Goal: Task Accomplishment & Management: Manage account settings

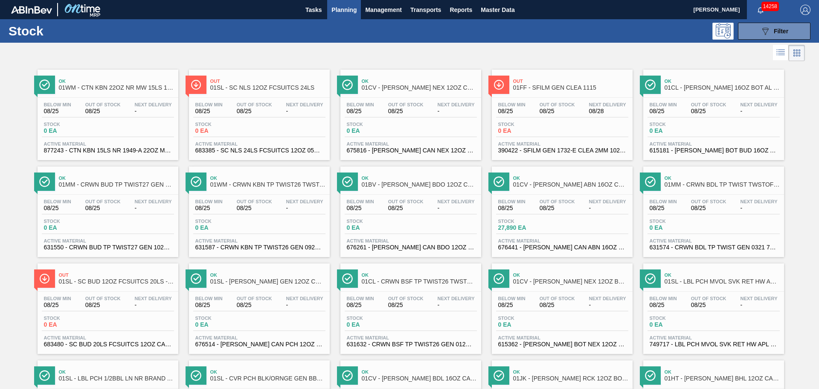
click at [762, 7] on span "14258" at bounding box center [769, 6] width 17 height 9
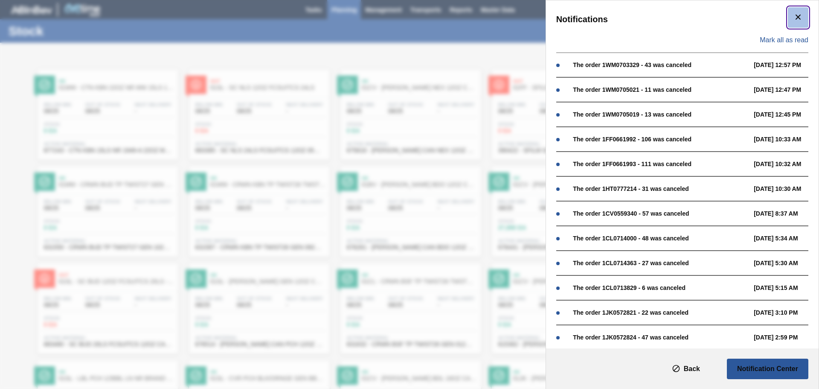
click at [794, 18] on icon "botão de ícone" at bounding box center [798, 17] width 10 height 10
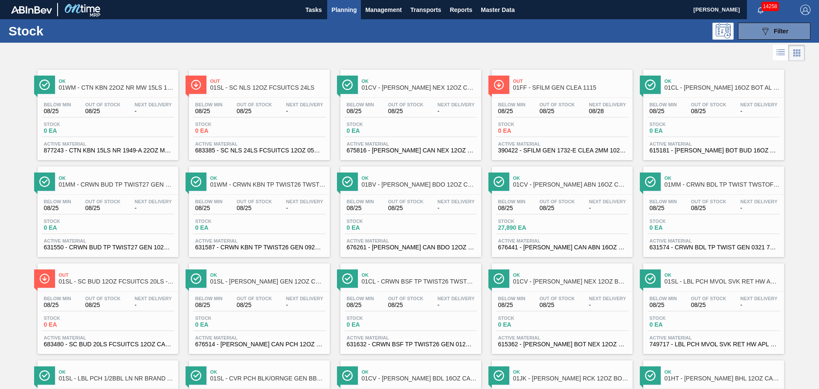
click at [658, 51] on div at bounding box center [402, 53] width 805 height 20
click at [761, 8] on span "14258" at bounding box center [769, 6] width 17 height 9
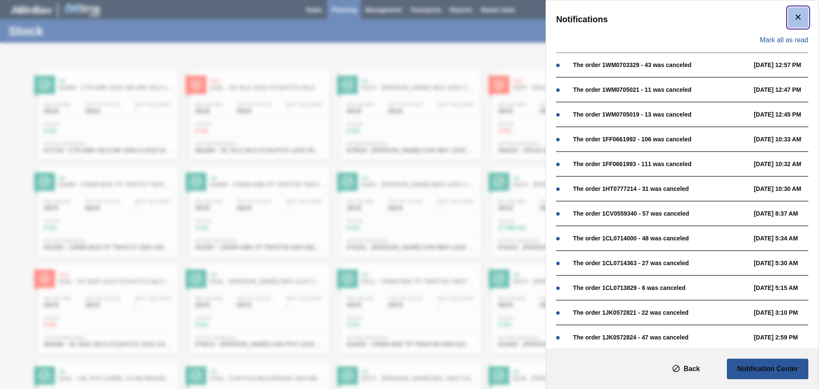
click at [793, 18] on icon "botão de ícone" at bounding box center [798, 17] width 10 height 10
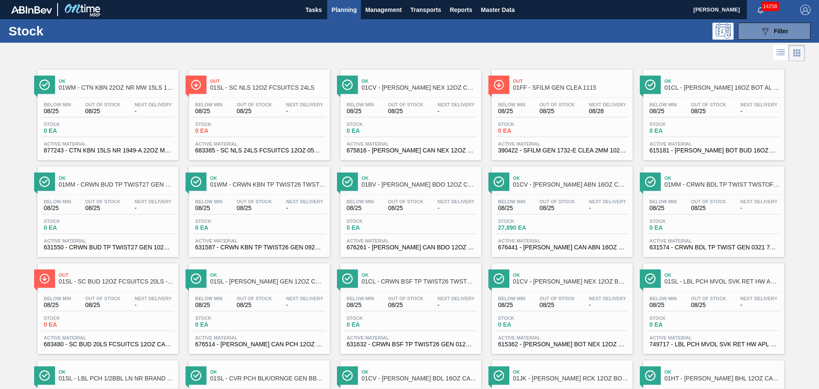
click at [453, 45] on div at bounding box center [402, 53] width 805 height 20
click at [504, 10] on span "Master Data" at bounding box center [498, 10] width 34 height 10
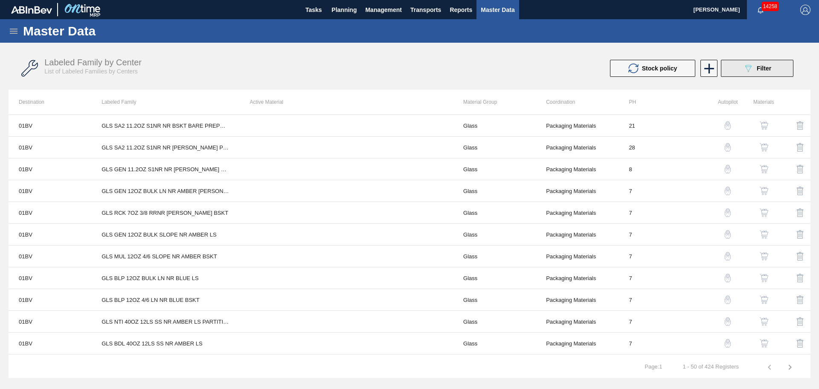
click at [774, 68] on button "089F7B8B-B2A5-4AFE-B5C0-19BA573D28AC Filter" at bounding box center [757, 68] width 73 height 17
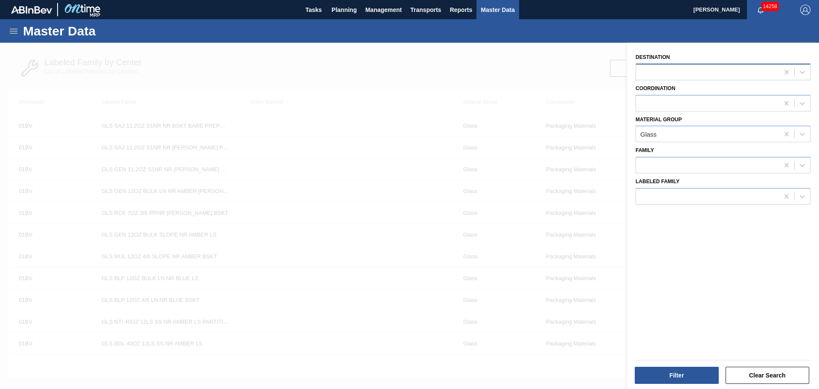
click at [715, 73] on div at bounding box center [707, 72] width 143 height 12
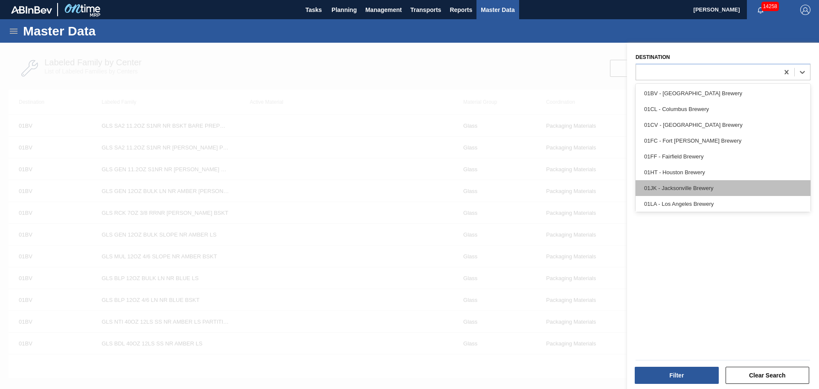
click at [688, 180] on div "01JK - Jacksonville Brewery" at bounding box center [723, 188] width 175 height 16
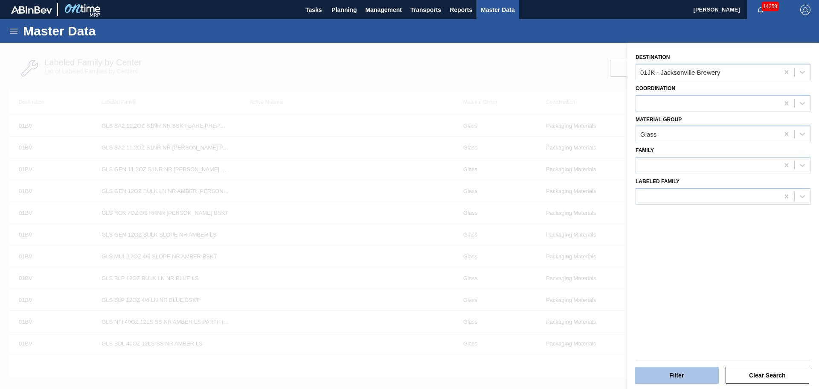
click at [688, 380] on button "Filter" at bounding box center [677, 374] width 84 height 17
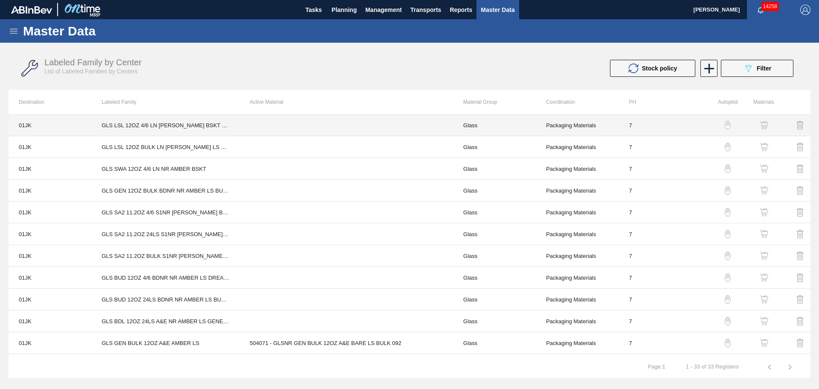
scroll to position [476, 0]
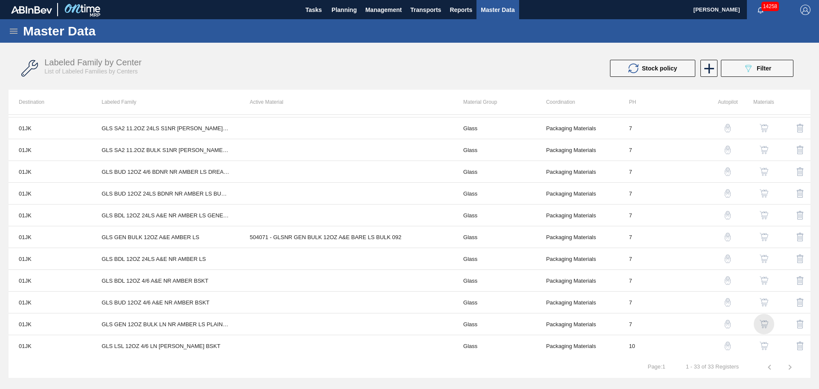
click at [766, 322] on img "button" at bounding box center [764, 323] width 9 height 9
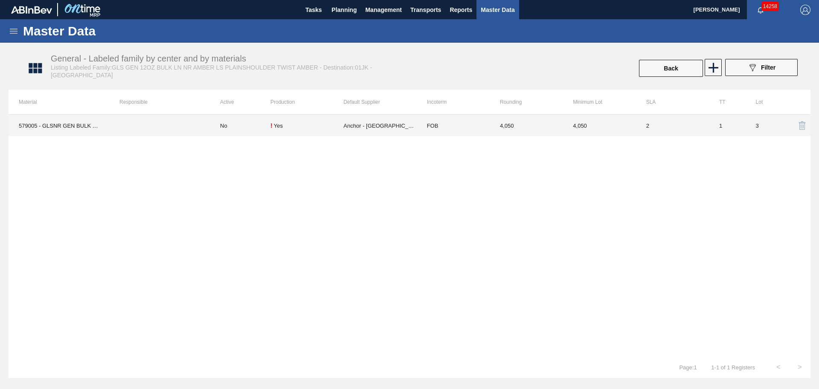
click at [73, 122] on td "579005 - GLSNR GEN BULK 12OZ LN BARE LS BULK 9999" at bounding box center [59, 125] width 101 height 21
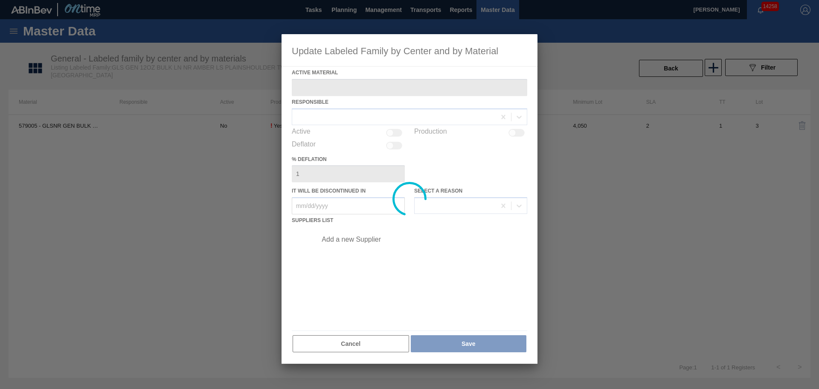
type Material "579005 - GLSNR GEN BULK 12OZ LN BARE LS BULK 9999"
checkbox input "true"
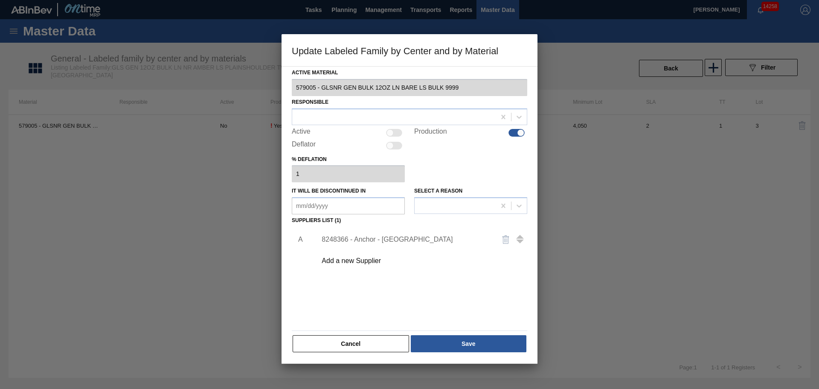
click at [389, 131] on div at bounding box center [389, 132] width 7 height 7
checkbox input "true"
click at [462, 118] on div at bounding box center [393, 116] width 203 height 12
type input "krueg"
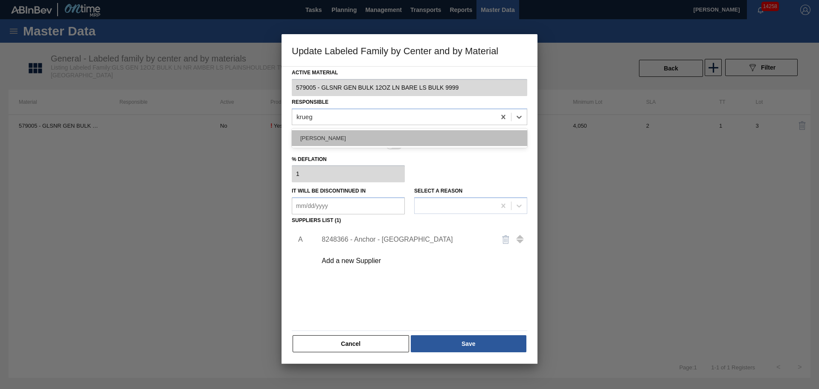
click at [386, 132] on div "[PERSON_NAME]" at bounding box center [409, 138] width 235 height 16
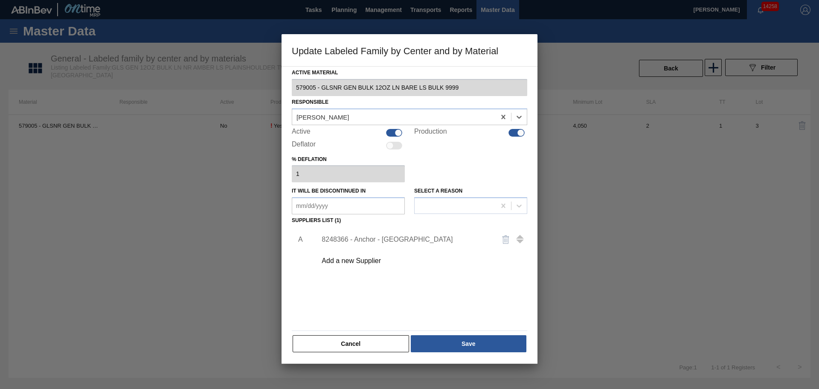
click at [371, 262] on div "Add a new Supplier" at bounding box center [405, 261] width 167 height 8
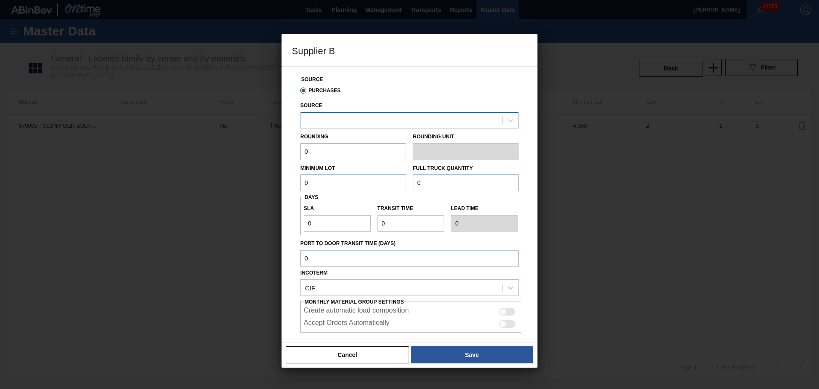
click at [384, 122] on div at bounding box center [402, 120] width 202 height 12
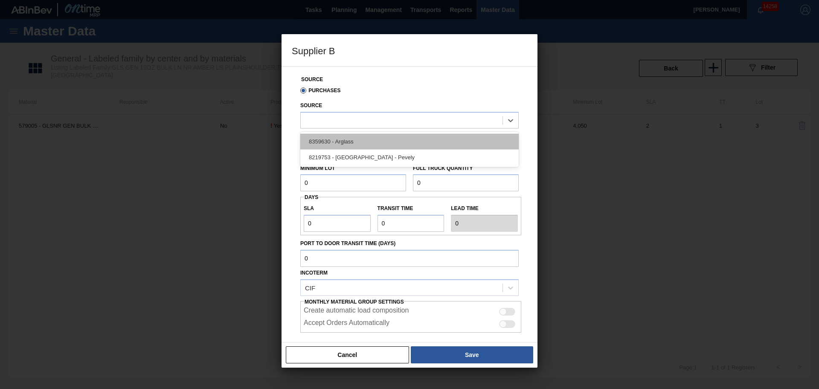
click at [383, 141] on div "8359630 - Arglass" at bounding box center [409, 142] width 218 height 16
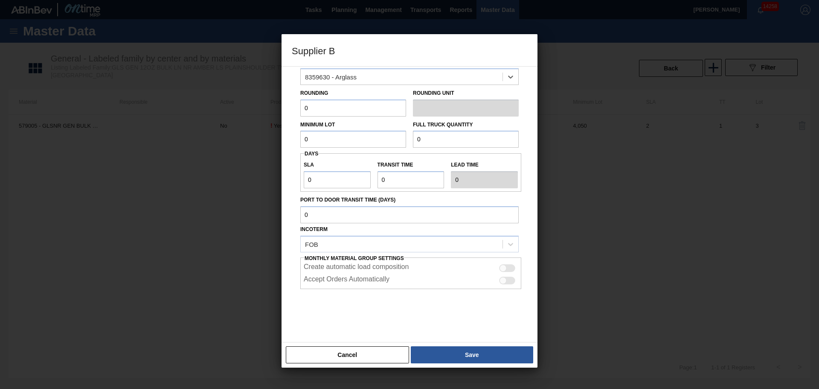
scroll to position [1, 0]
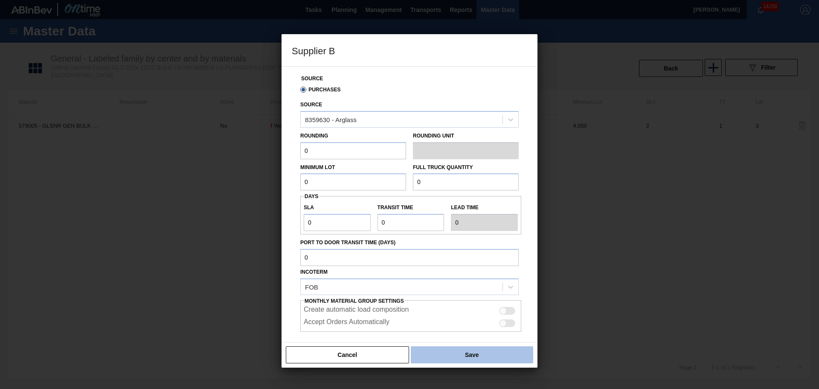
click at [482, 350] on button "Save" at bounding box center [472, 354] width 122 height 17
type input "Pallets"
click at [385, 147] on input "0" at bounding box center [353, 150] width 106 height 17
type input "4,050"
click at [460, 355] on button "Save" at bounding box center [472, 354] width 122 height 17
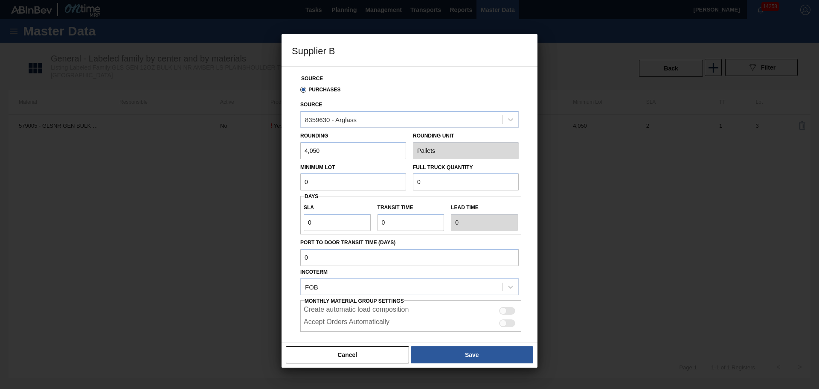
click at [341, 183] on input "0" at bounding box center [353, 181] width 106 height 17
click at [476, 349] on button "Save" at bounding box center [472, 354] width 122 height 17
click at [362, 183] on input "0" at bounding box center [353, 181] width 106 height 17
type input "4,050"
click at [490, 356] on button "Save" at bounding box center [472, 354] width 122 height 17
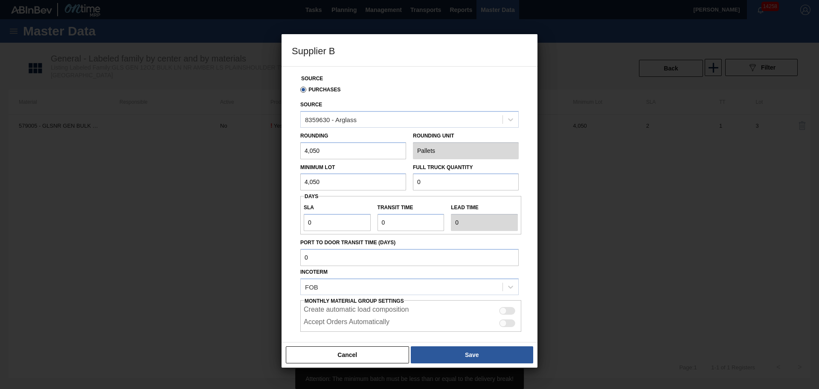
click at [468, 184] on input "0" at bounding box center [466, 181] width 106 height 17
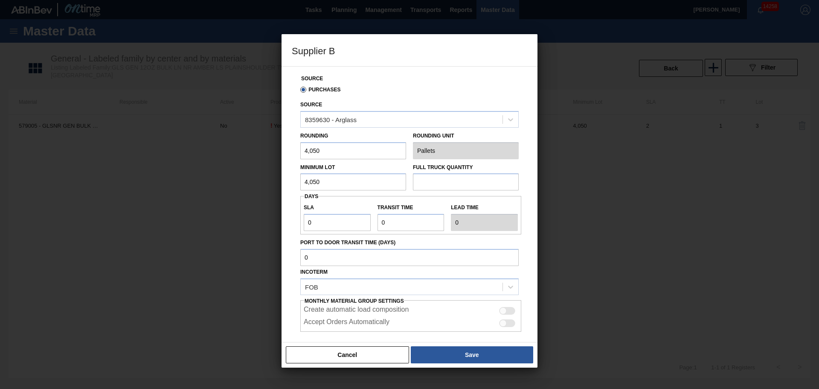
click at [475, 179] on input "text" at bounding box center [466, 181] width 106 height 17
type input "89,100"
click at [488, 359] on button "Save" at bounding box center [472, 354] width 122 height 17
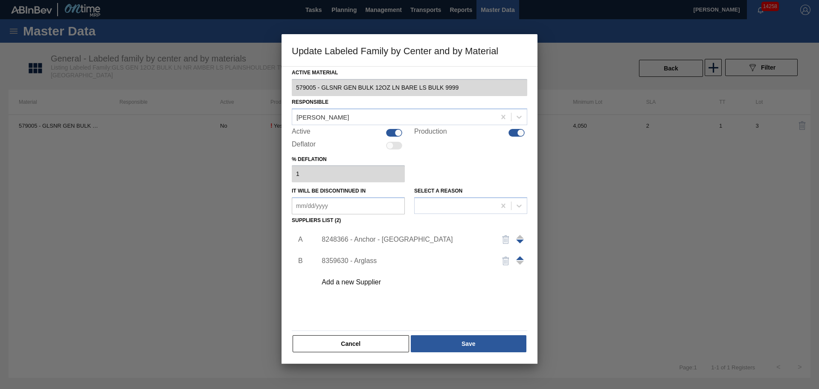
click at [508, 236] on img "button" at bounding box center [506, 239] width 10 height 10
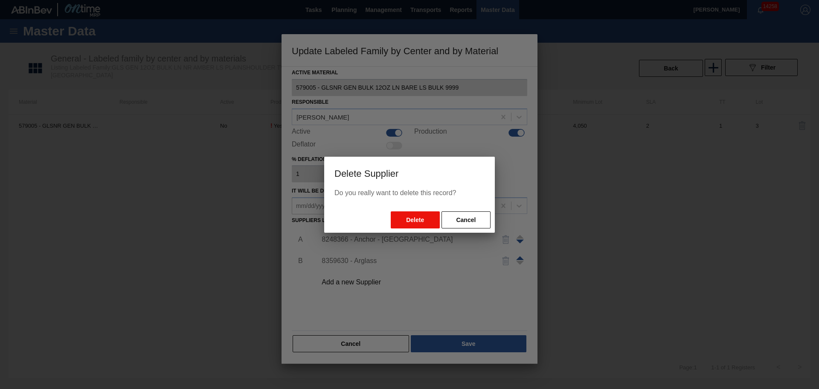
click at [423, 217] on button "Delete" at bounding box center [415, 219] width 49 height 17
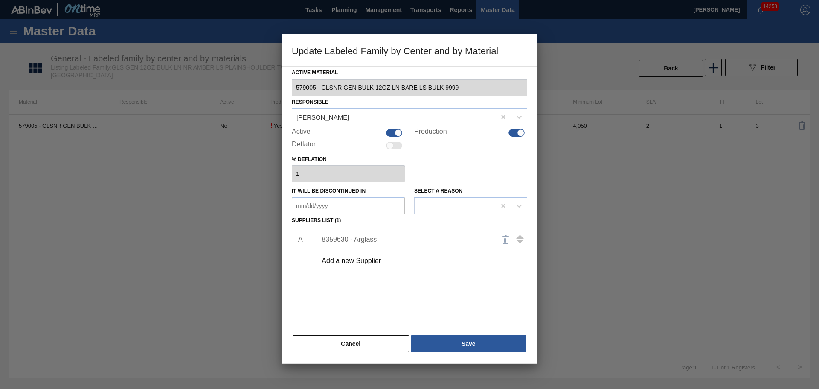
click at [340, 261] on div "Add a new Supplier" at bounding box center [405, 261] width 167 height 8
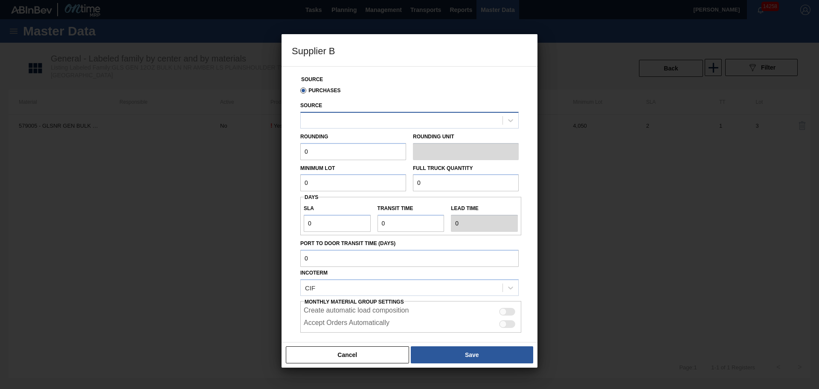
click at [346, 118] on div at bounding box center [402, 120] width 202 height 12
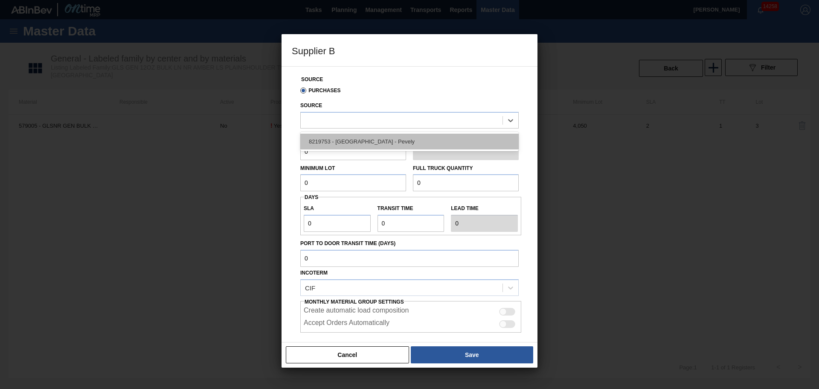
click at [357, 142] on div "8219753 - [GEOGRAPHIC_DATA] - Pevely" at bounding box center [409, 142] width 218 height 16
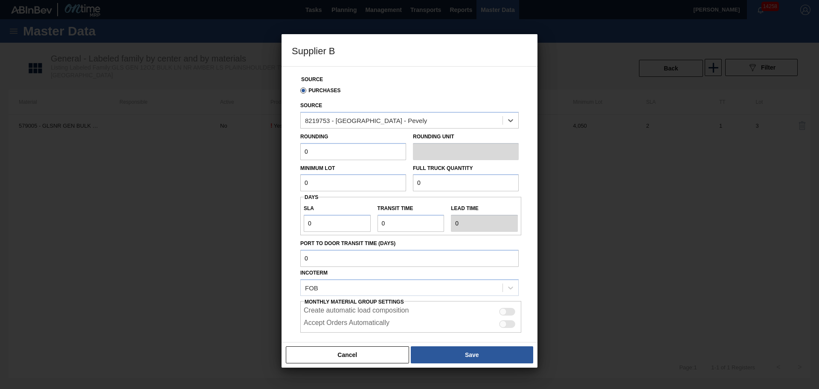
click at [360, 151] on input "0" at bounding box center [353, 151] width 106 height 17
type input "4,050"
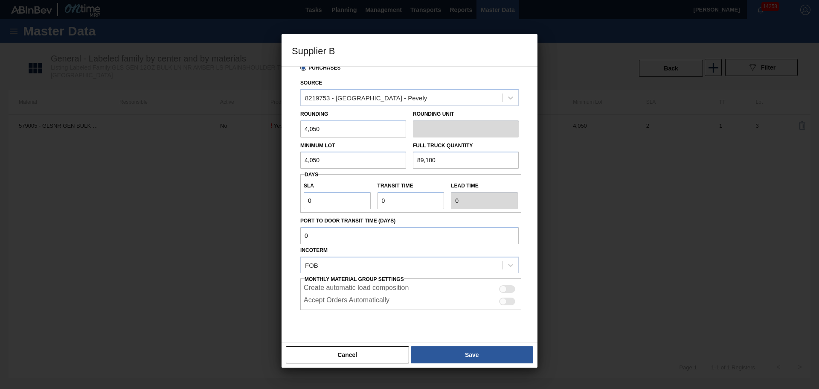
scroll to position [44, 0]
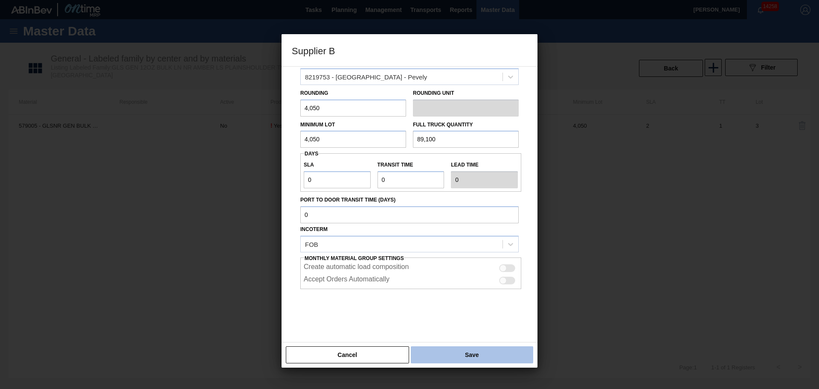
type input "89,100"
click at [488, 351] on button "Save" at bounding box center [472, 354] width 122 height 17
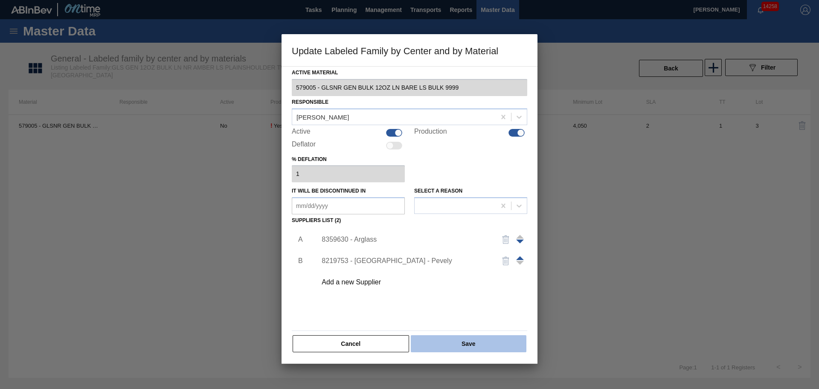
click at [464, 340] on button "Save" at bounding box center [469, 343] width 116 height 17
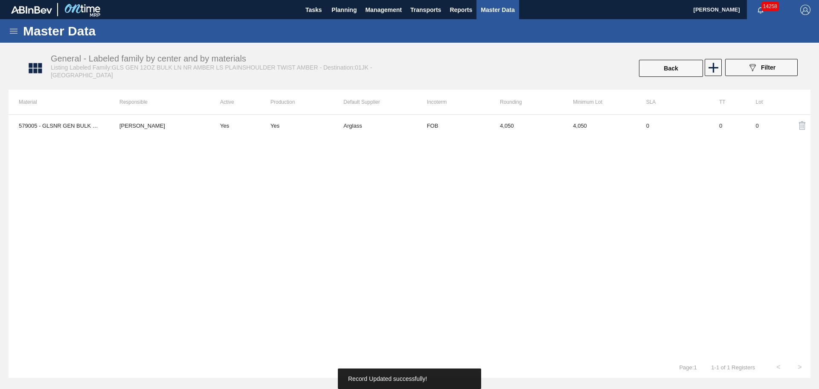
click at [589, 313] on div "579005 - GLSNR GEN BULK 12OZ LN BARE LS BULK 9999 [PERSON_NAME] Yes Yes Arglass…" at bounding box center [410, 235] width 802 height 242
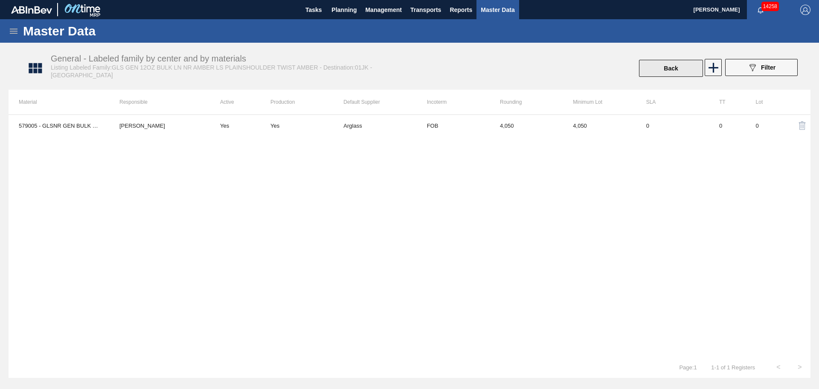
click at [679, 70] on button "Back" at bounding box center [671, 68] width 64 height 17
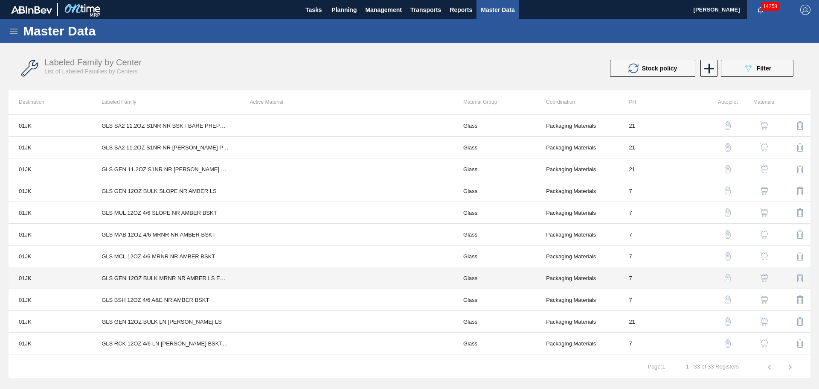
click at [281, 275] on td at bounding box center [346, 278] width 213 height 22
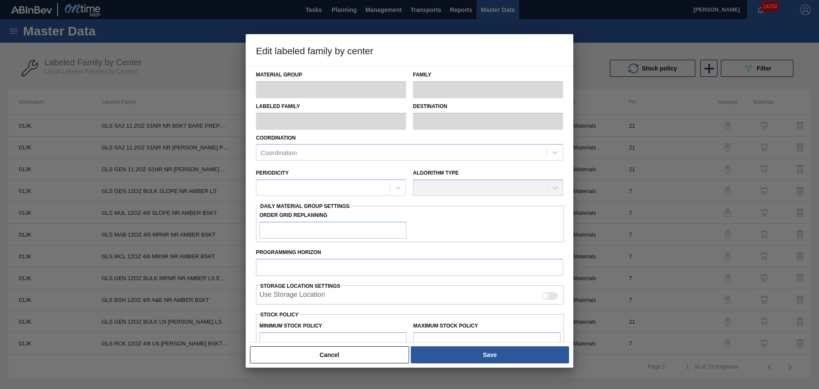
click at [632, 85] on div at bounding box center [409, 194] width 819 height 389
type input "Glass"
type input "GLS GEN 12OZ BULK MRNR NR AMBER LS EMBOSSED SIDEWALL"
type input "01JK - Jacksonville Brewery"
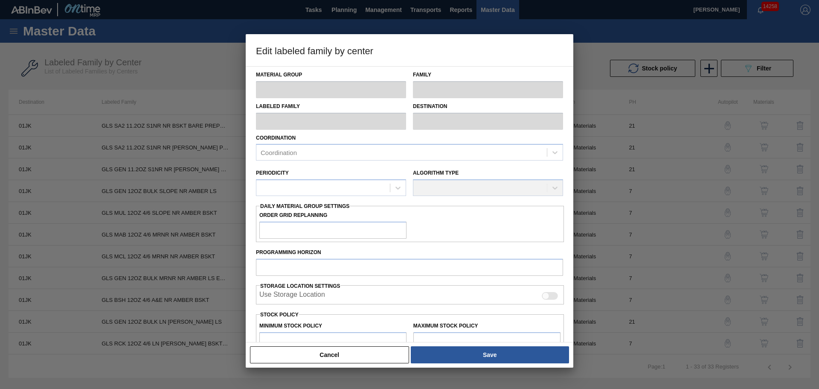
type input "7"
type input "0"
type input "10,000,000"
type input "0"
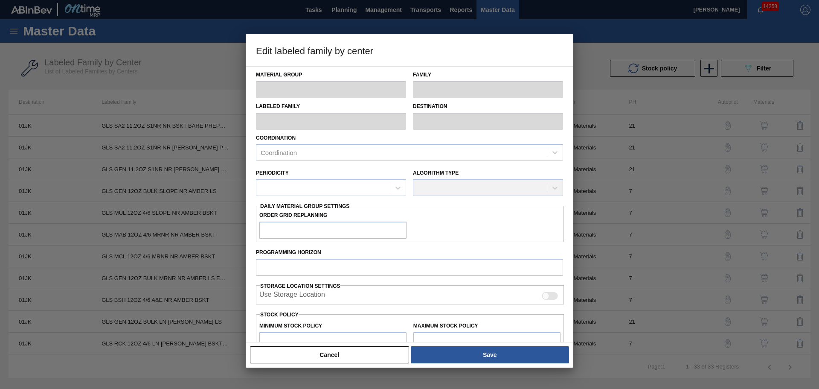
checkbox input "true"
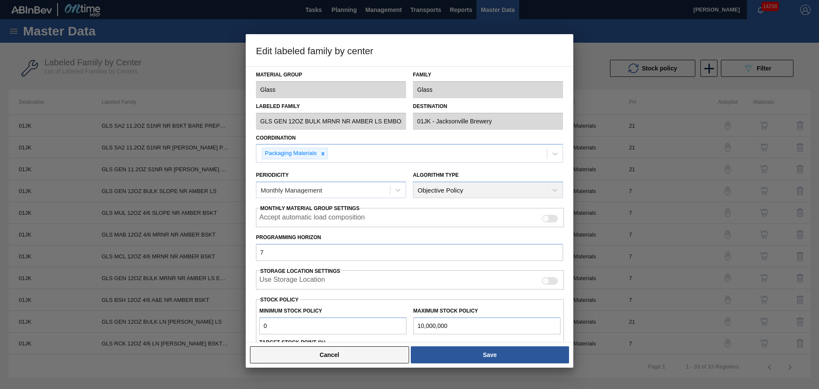
click at [360, 355] on button "Cancel" at bounding box center [329, 354] width 159 height 17
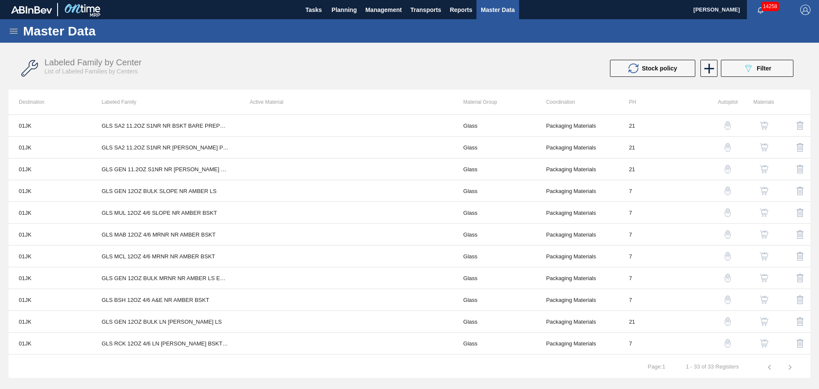
click at [766, 191] on img "button" at bounding box center [764, 190] width 9 height 9
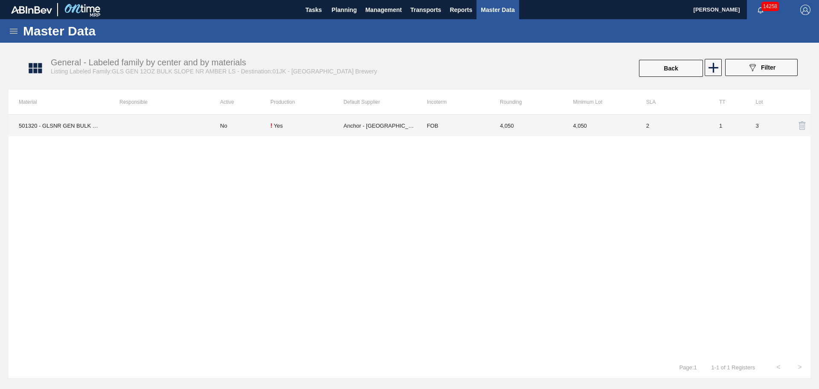
click at [83, 127] on td "501320 - GLSNR GEN BULK 12OZ SLOPE BARE LS BULK 0" at bounding box center [59, 125] width 101 height 21
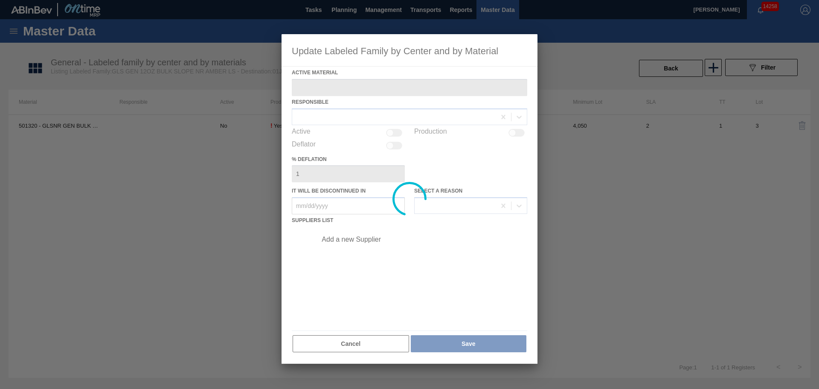
type Material "501320 - GLSNR GEN BULK 12OZ SLOPE BARE LS BULK 0"
checkbox input "true"
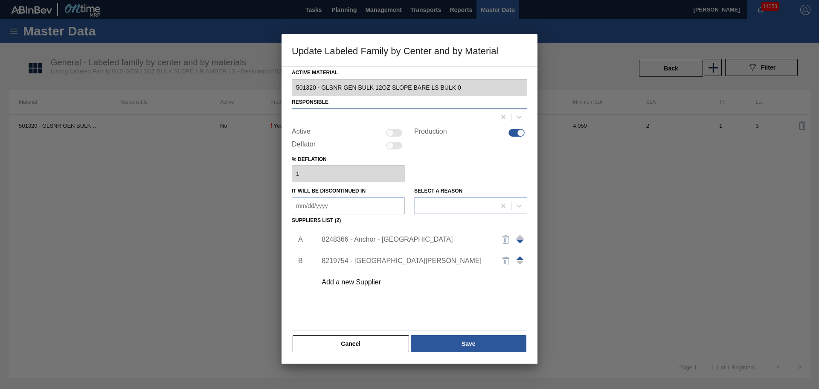
click at [433, 115] on div at bounding box center [393, 116] width 203 height 12
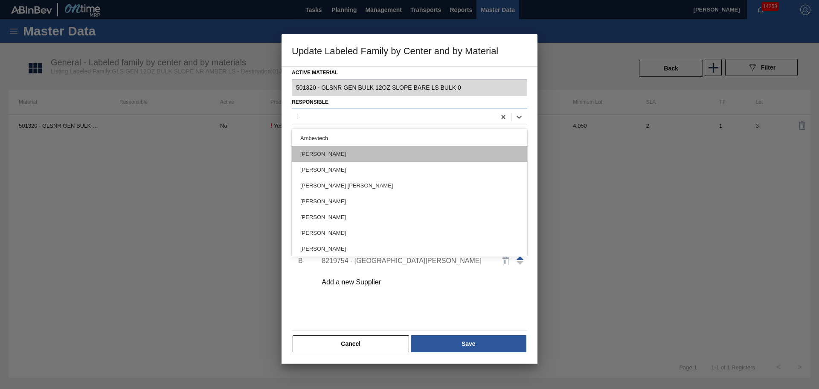
type input "kr"
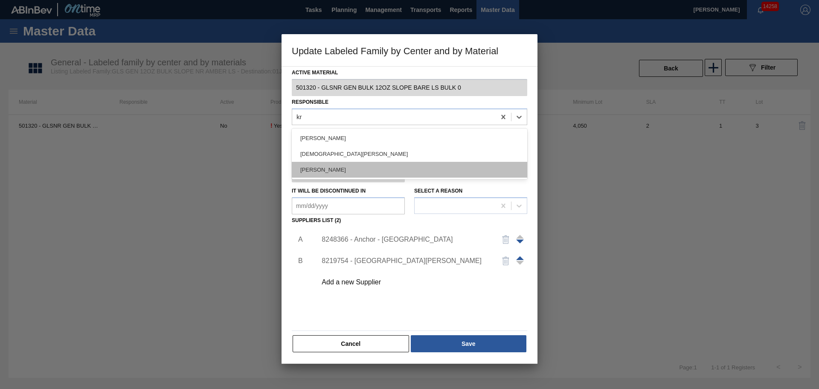
click at [403, 166] on div "[PERSON_NAME]" at bounding box center [409, 170] width 235 height 16
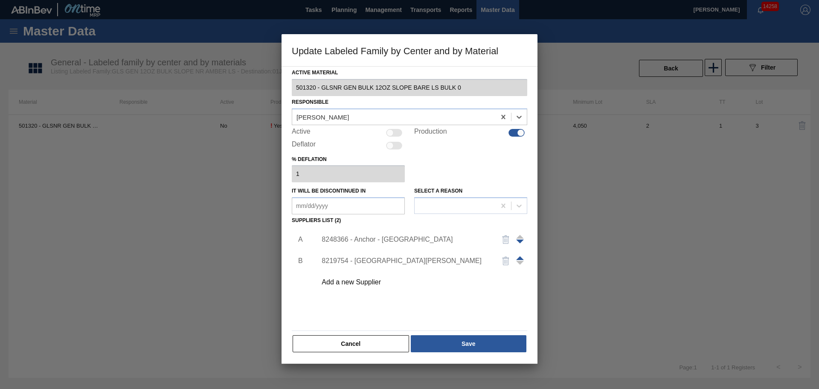
click at [504, 243] on img "button" at bounding box center [506, 239] width 10 height 10
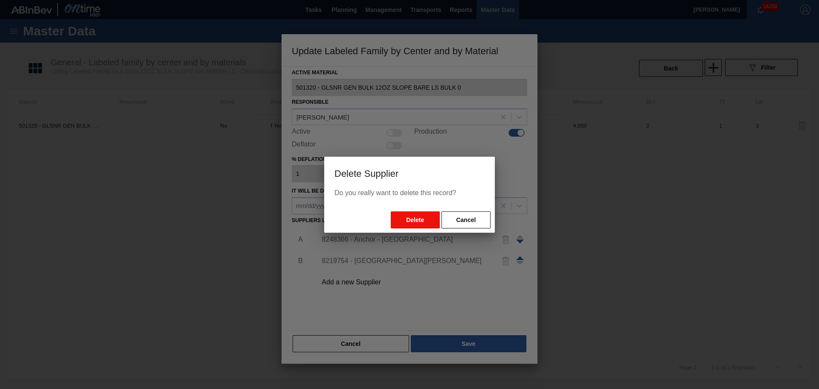
click at [421, 218] on button "Delete" at bounding box center [415, 219] width 49 height 17
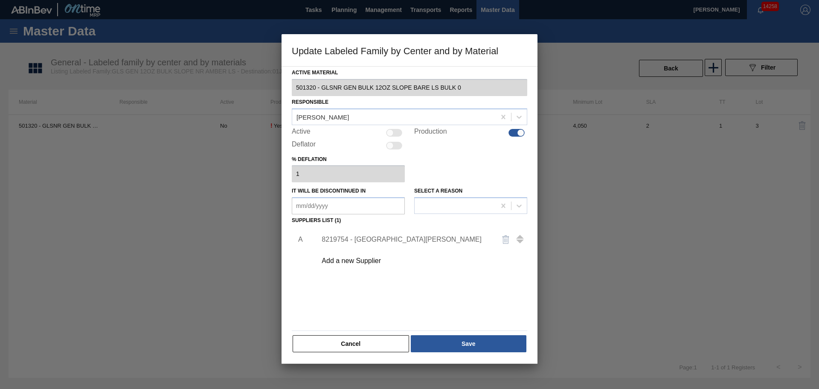
click at [506, 238] on img "button" at bounding box center [506, 239] width 10 height 10
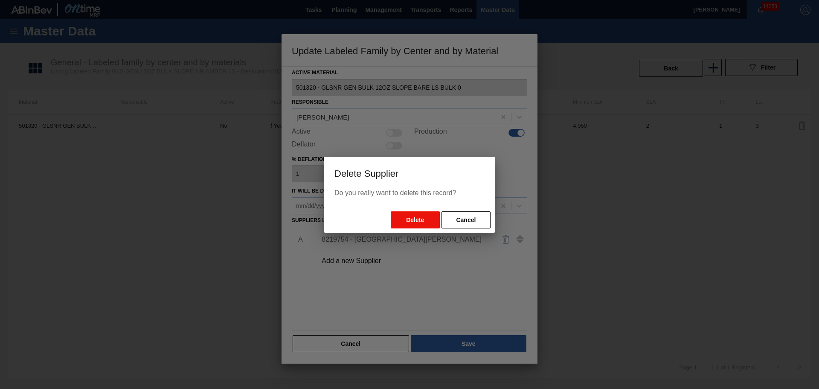
click at [418, 218] on button "Delete" at bounding box center [415, 219] width 49 height 17
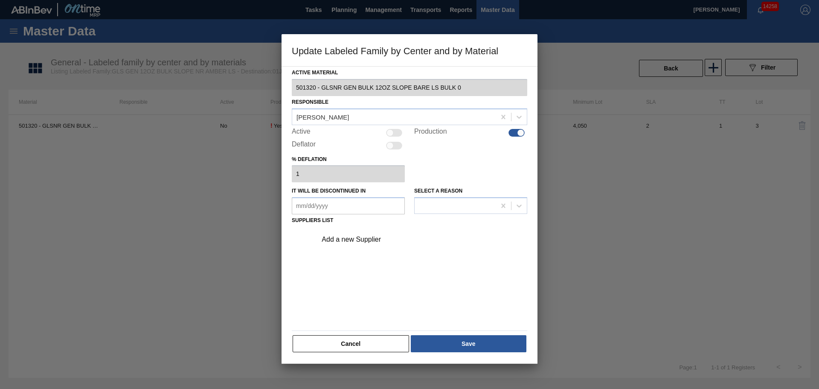
click at [393, 131] on div at bounding box center [389, 132] width 7 height 7
checkbox input "true"
click at [471, 339] on button "Save" at bounding box center [469, 343] width 116 height 17
click at [491, 166] on div "% deflation 1" at bounding box center [409, 167] width 235 height 29
click at [370, 240] on div "Add a new Supplier" at bounding box center [405, 239] width 167 height 8
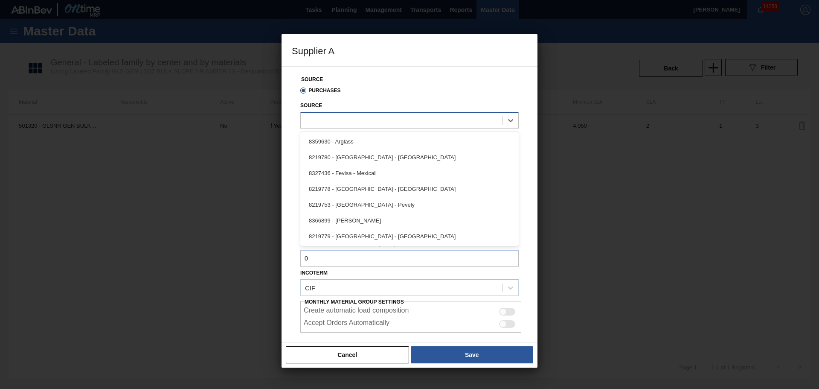
click at [370, 121] on div at bounding box center [402, 120] width 202 height 12
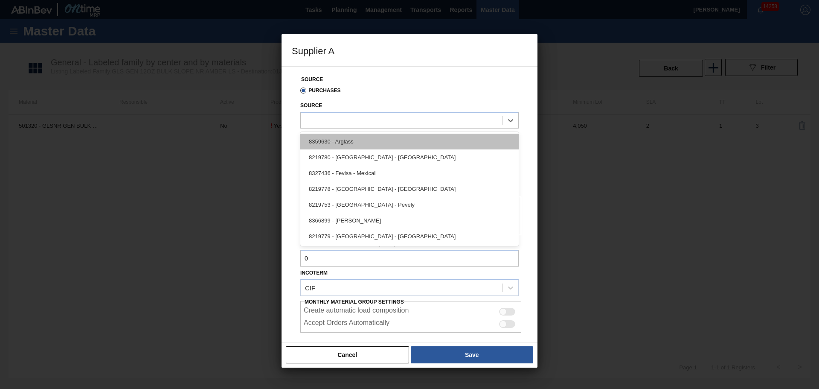
click at [386, 142] on div "8359630 - Arglass" at bounding box center [409, 142] width 218 height 16
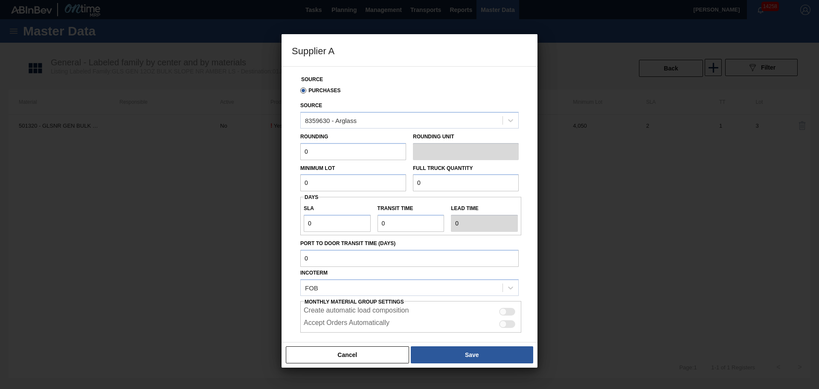
click at [359, 151] on input "0" at bounding box center [353, 151] width 106 height 17
type input "4,050"
type input "89,100"
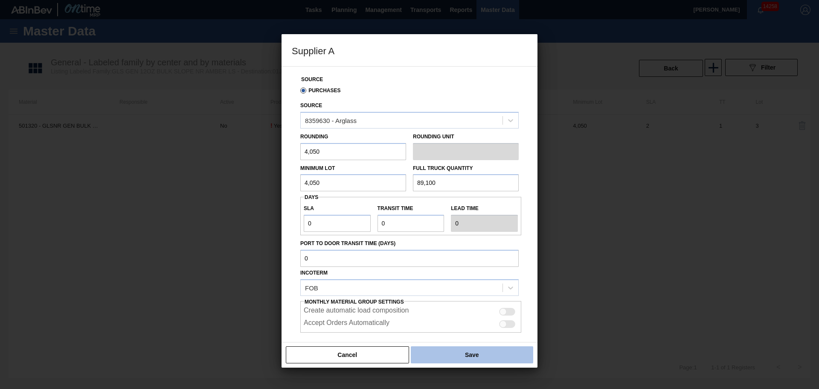
click at [468, 359] on button "Save" at bounding box center [472, 354] width 122 height 17
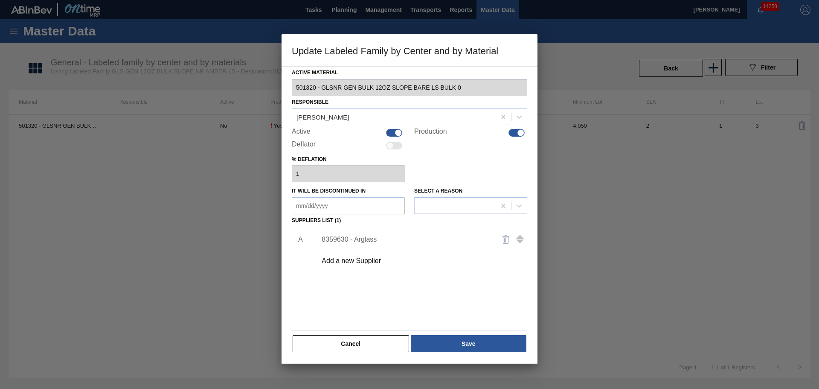
click at [367, 261] on div "Add a new Supplier" at bounding box center [405, 261] width 167 height 8
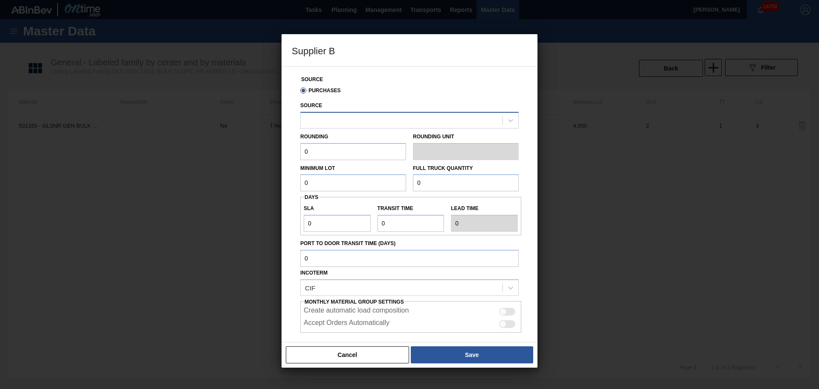
click at [386, 114] on div at bounding box center [402, 120] width 202 height 12
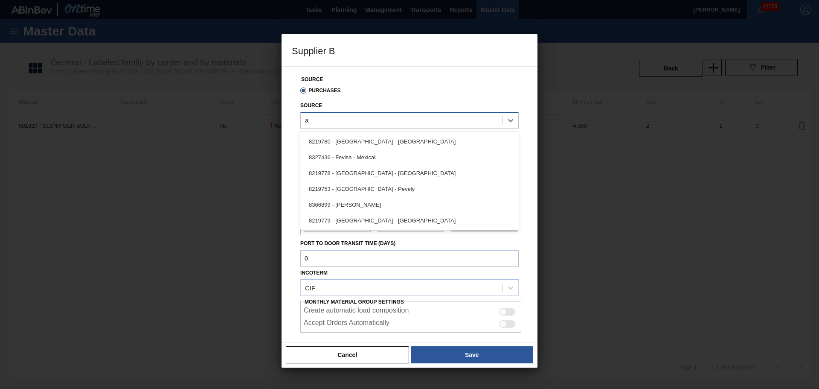
type input "ar"
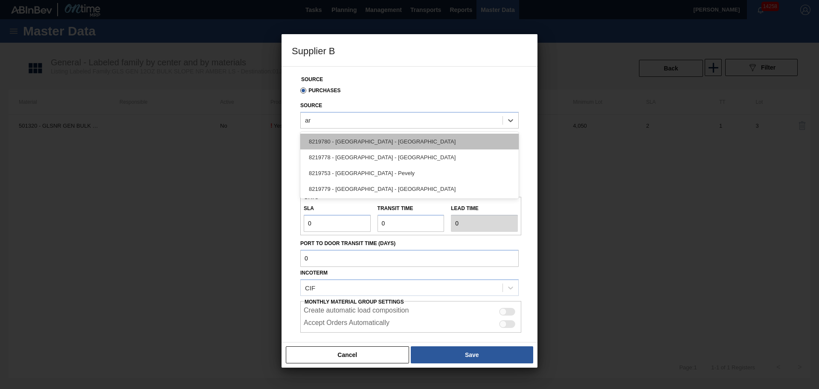
click at [395, 142] on div "8219780 - [GEOGRAPHIC_DATA] - [GEOGRAPHIC_DATA]" at bounding box center [409, 142] width 218 height 16
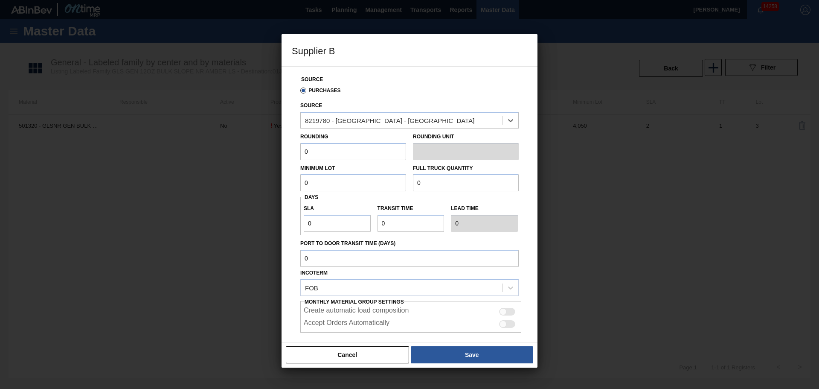
click at [377, 153] on input "0" at bounding box center [353, 151] width 106 height 17
type input "4,050"
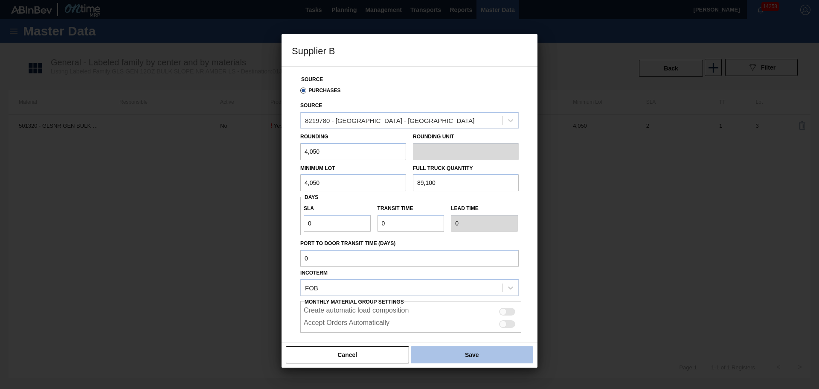
type input "89,100"
click at [444, 355] on button "Save" at bounding box center [472, 354] width 122 height 17
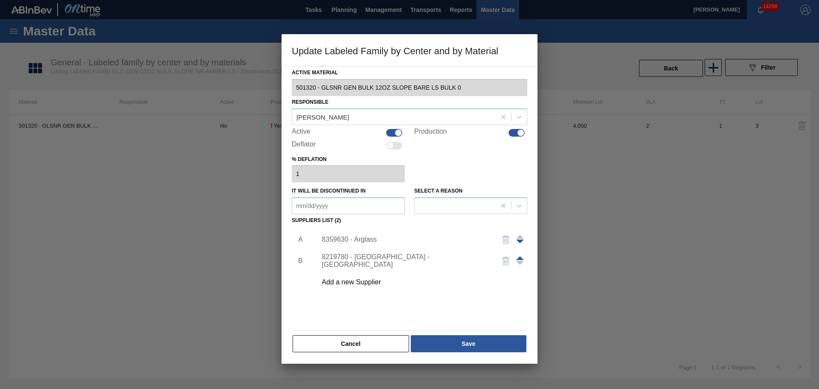
click at [365, 282] on div "Add a new Supplier" at bounding box center [405, 282] width 167 height 8
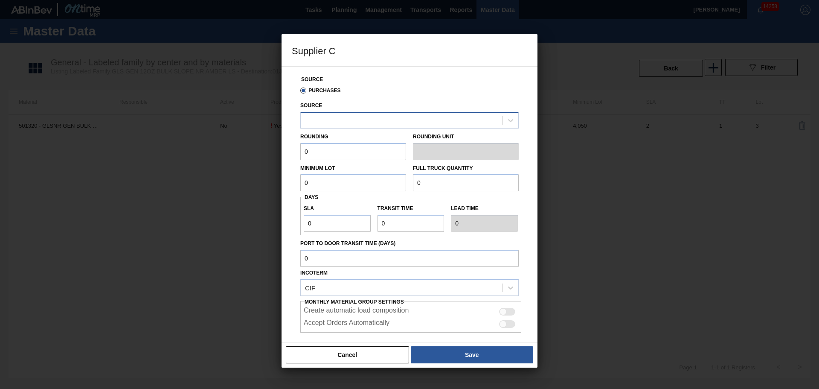
click at [363, 118] on div at bounding box center [402, 120] width 202 height 12
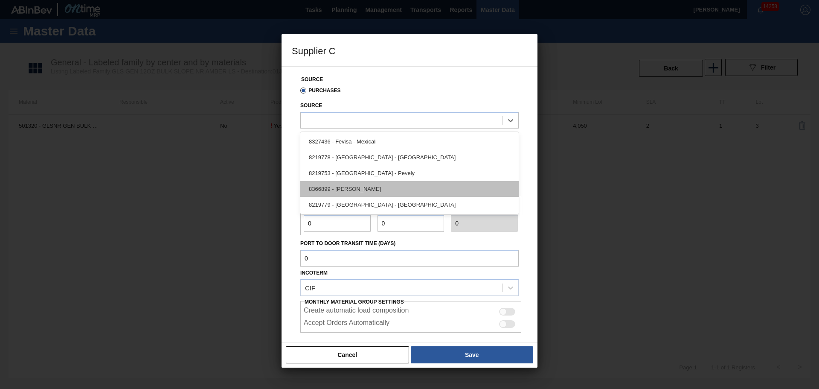
click at [376, 190] on div "8366899 - [PERSON_NAME]" at bounding box center [409, 189] width 218 height 16
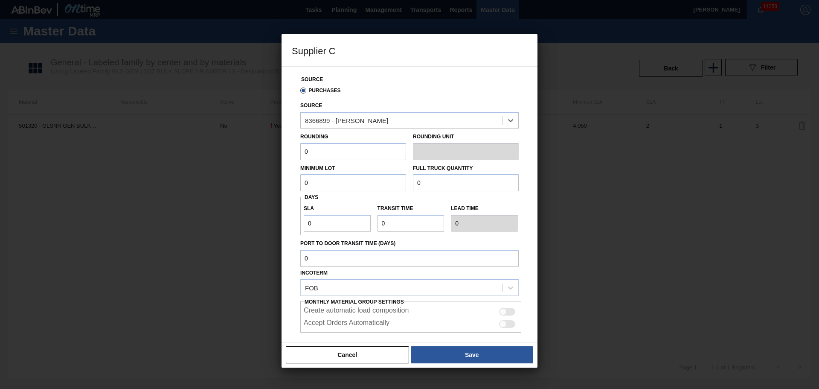
click at [352, 147] on input "0" at bounding box center [353, 151] width 106 height 17
type input "4,050"
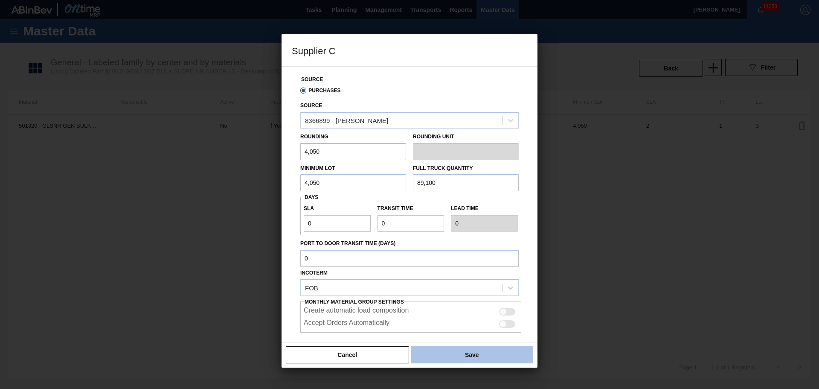
type input "89,100"
click at [488, 354] on button "Save" at bounding box center [472, 354] width 122 height 17
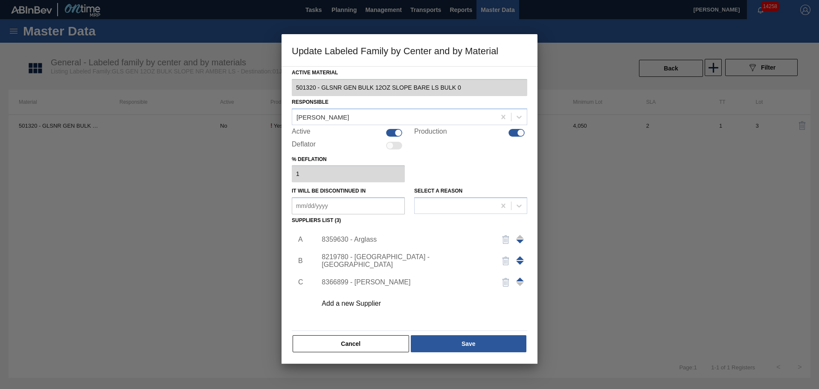
click at [372, 303] on div "Add a new Supplier" at bounding box center [405, 303] width 167 height 8
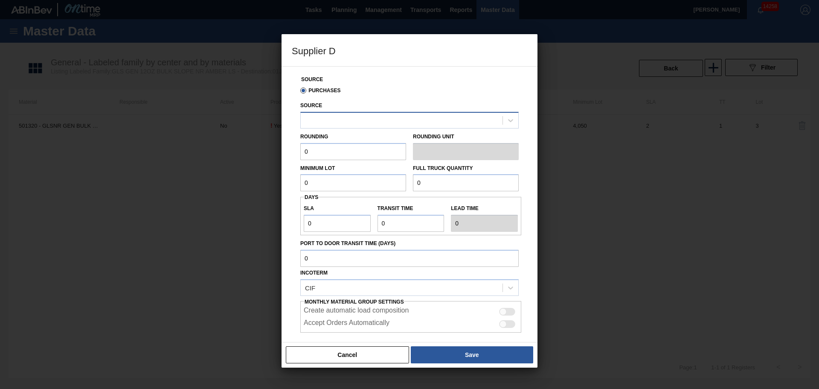
click at [356, 121] on div at bounding box center [402, 120] width 202 height 12
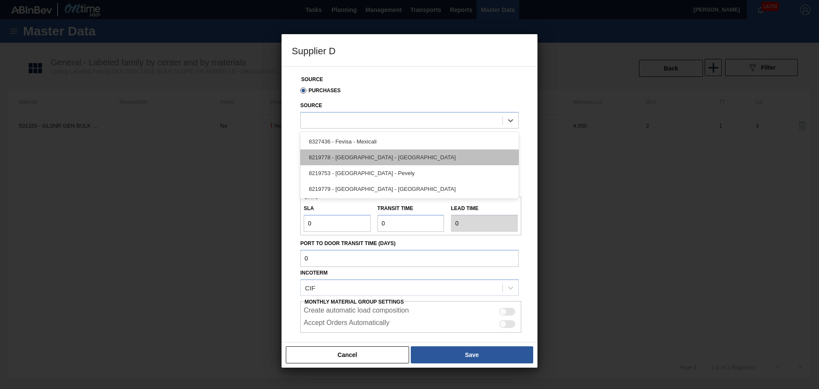
click at [369, 156] on div "8219778 - [GEOGRAPHIC_DATA] - [GEOGRAPHIC_DATA]" at bounding box center [409, 157] width 218 height 16
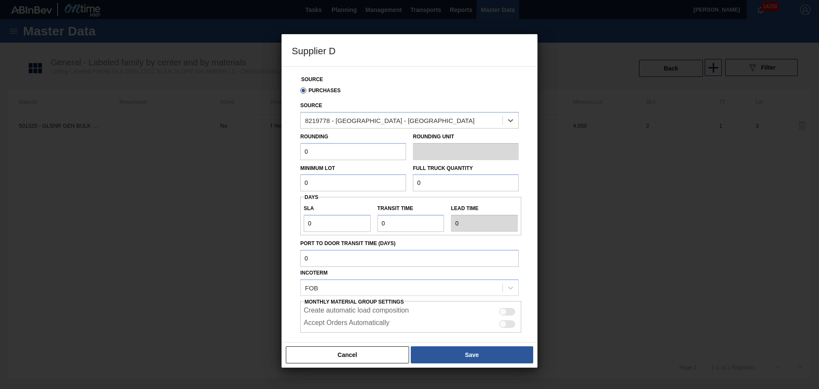
click at [367, 152] on input "0" at bounding box center [353, 151] width 106 height 17
type input "4,050"
type input "89,100"
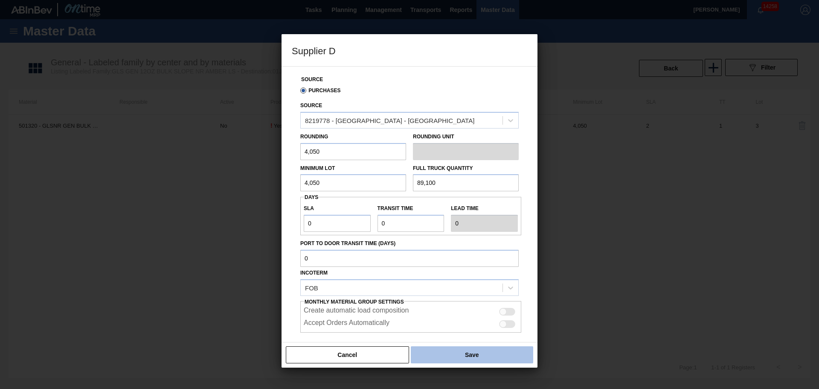
click at [470, 351] on button "Save" at bounding box center [472, 354] width 122 height 17
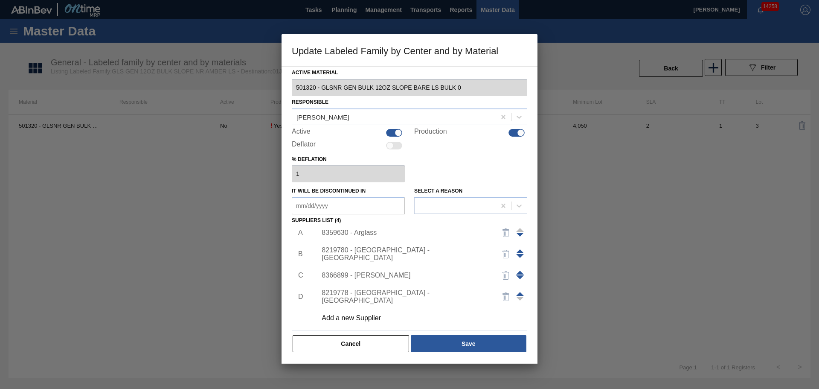
scroll to position [9, 0]
click at [376, 316] on div "Add a new Supplier" at bounding box center [405, 316] width 167 height 8
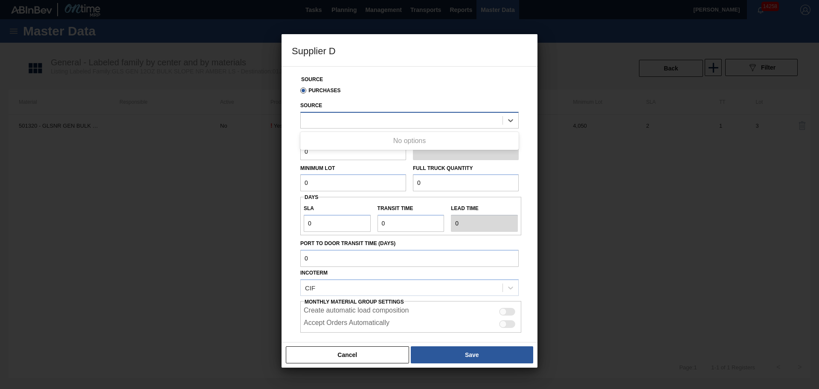
click at [378, 119] on div at bounding box center [402, 120] width 202 height 12
type input "a"
click at [412, 87] on div "Purchases" at bounding box center [409, 90] width 225 height 15
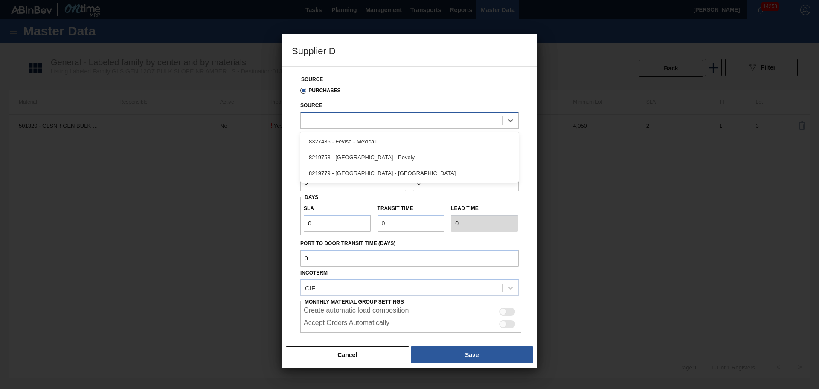
click at [360, 119] on div at bounding box center [402, 120] width 202 height 12
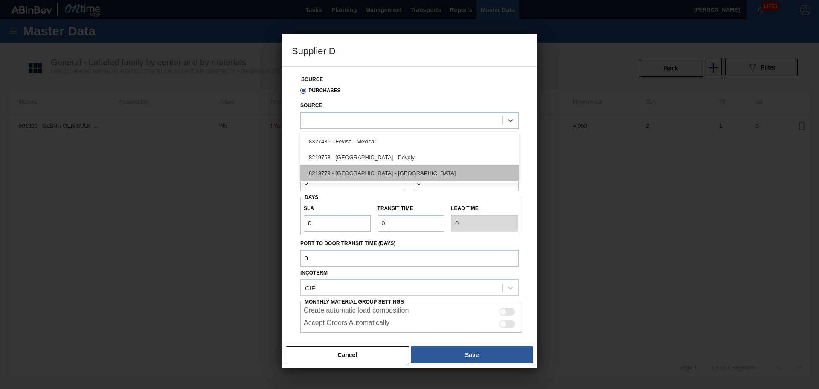
click at [382, 172] on div "8219779 - [GEOGRAPHIC_DATA] - [GEOGRAPHIC_DATA]" at bounding box center [409, 173] width 218 height 16
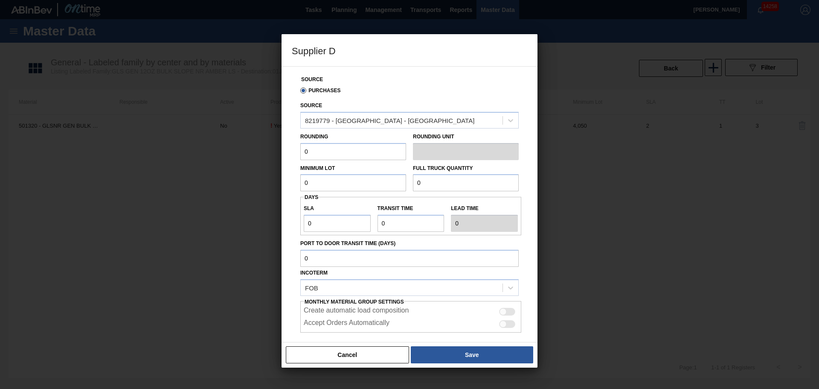
click at [346, 153] on input "0" at bounding box center [353, 151] width 106 height 17
type input "4,050"
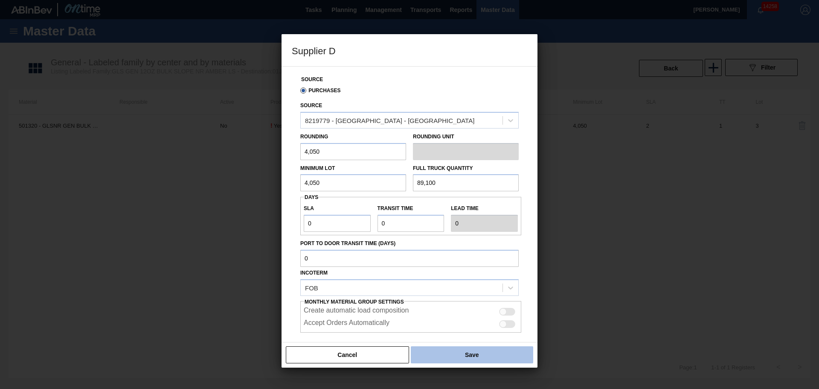
type input "89,100"
click at [457, 355] on button "Save" at bounding box center [472, 354] width 122 height 17
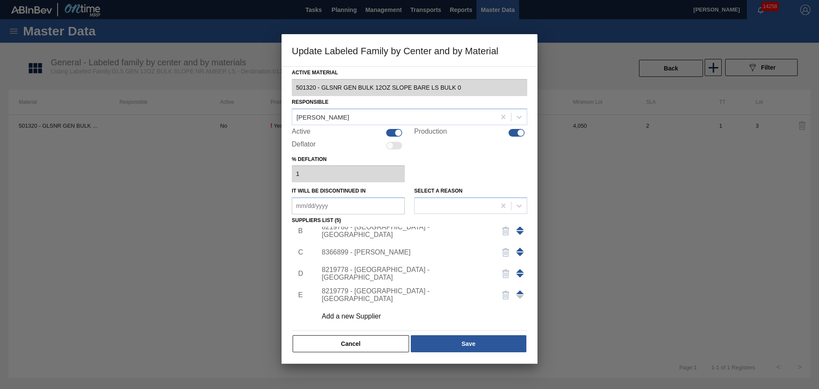
scroll to position [0, 0]
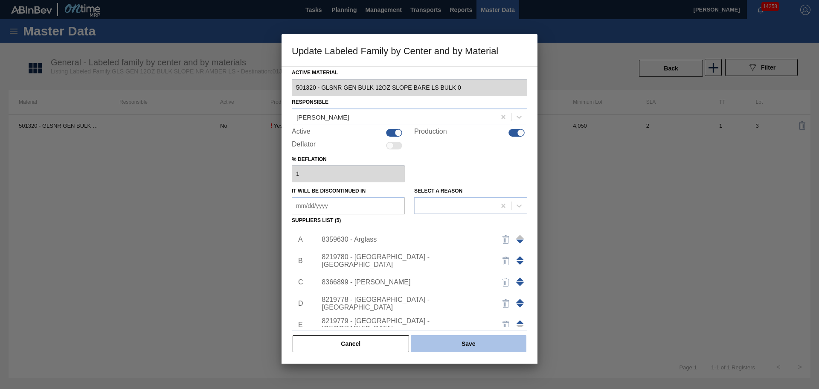
click at [475, 346] on button "Save" at bounding box center [469, 343] width 116 height 17
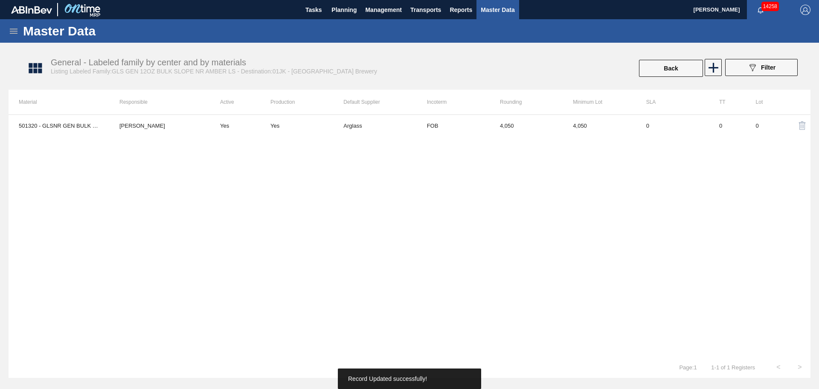
click at [546, 246] on div "501320 - GLSNR GEN BULK 12OZ SLOPE BARE LS BULK 0 [PERSON_NAME] Yes Yes Arglass…" at bounding box center [410, 235] width 802 height 242
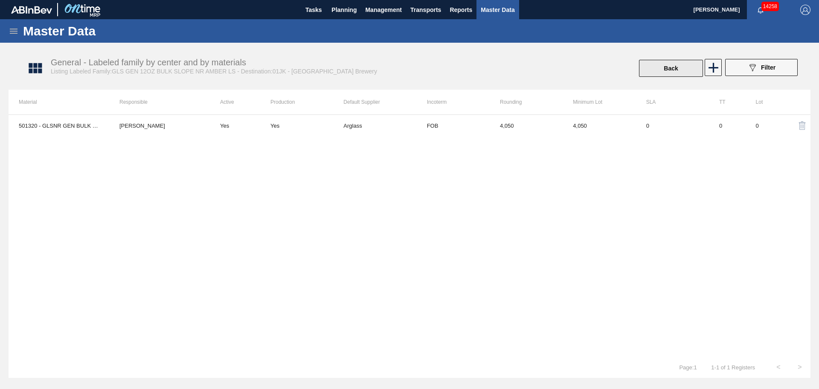
click at [677, 65] on button "Back" at bounding box center [671, 68] width 64 height 17
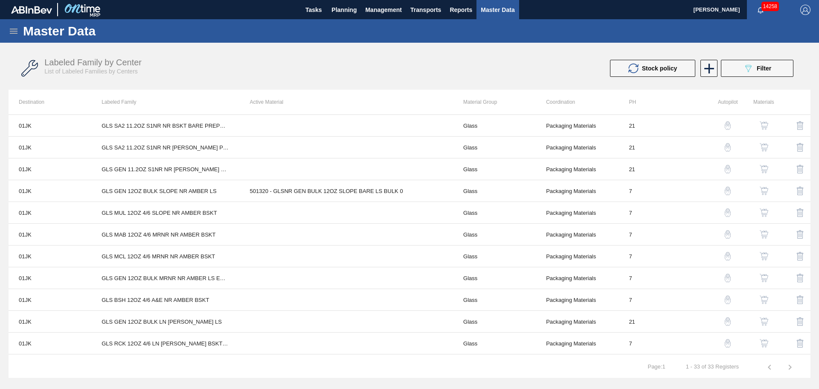
click at [15, 34] on icon at bounding box center [14, 31] width 10 height 10
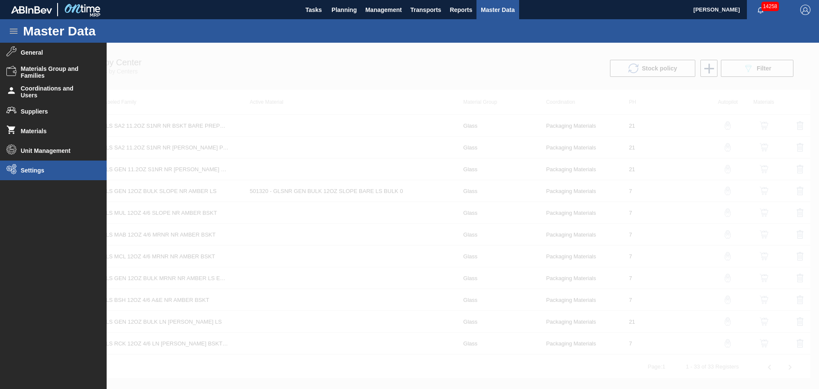
click at [50, 169] on span "Settings" at bounding box center [56, 170] width 70 height 7
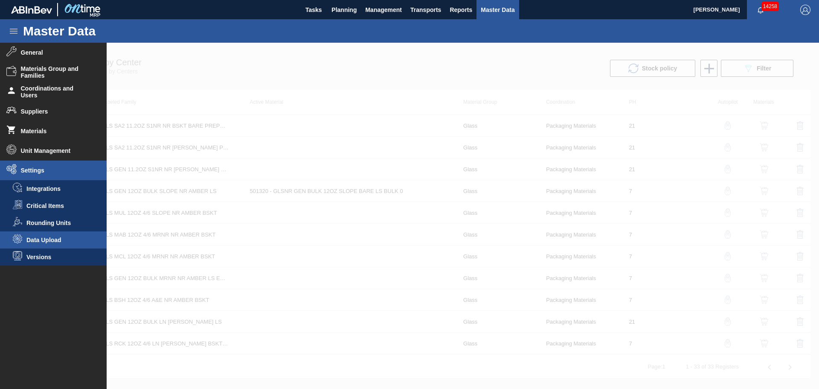
click at [74, 239] on span "Data Upload" at bounding box center [59, 239] width 66 height 7
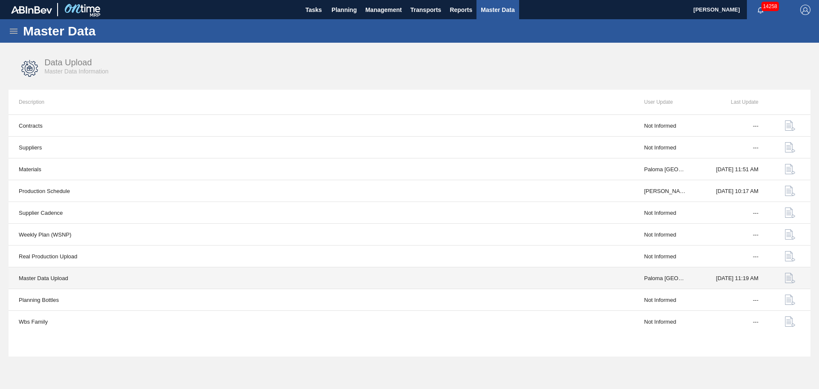
click at [787, 274] on img "button" at bounding box center [790, 278] width 10 height 10
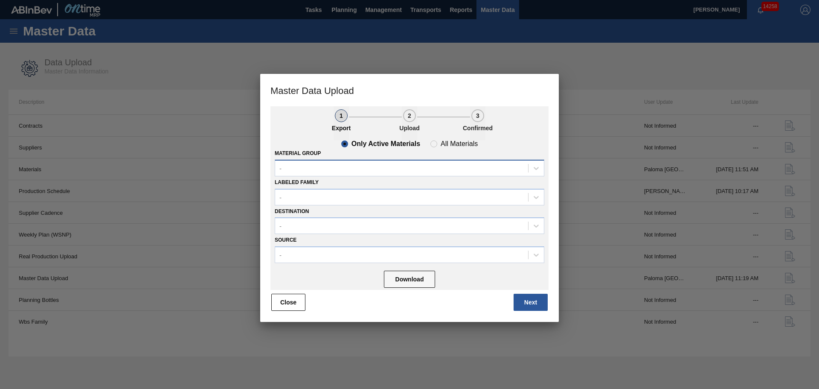
click at [460, 169] on div "-" at bounding box center [401, 168] width 253 height 12
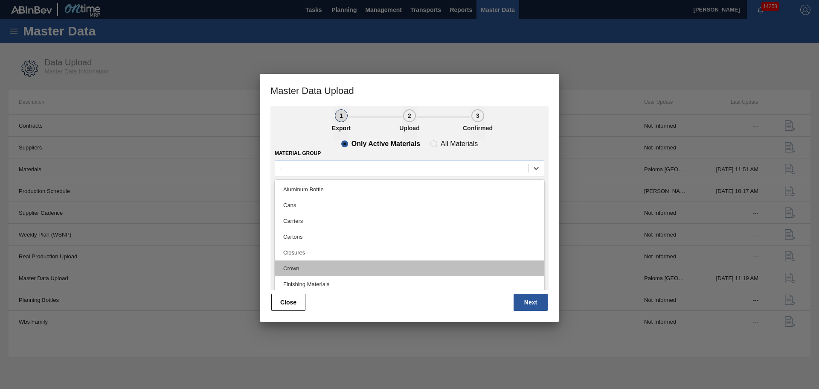
type Group "g"
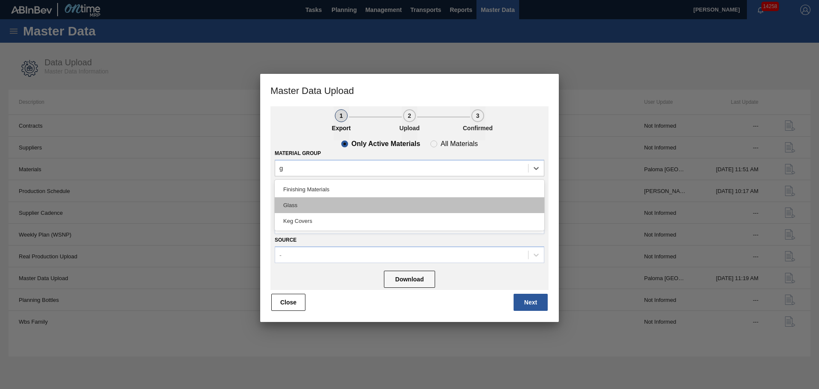
click at [374, 201] on div "Glass" at bounding box center [410, 205] width 270 height 16
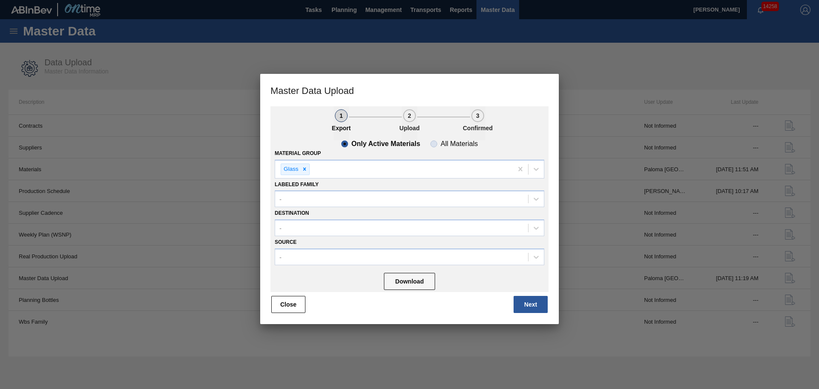
click at [438, 144] on span "All Materials" at bounding box center [453, 143] width 47 height 7
click at [438, 144] on input "All Materials" at bounding box center [434, 144] width 14 height 14
radio input "true"
radio input "false"
click at [430, 284] on button "Download" at bounding box center [409, 281] width 51 height 17
